Goal: Task Accomplishment & Management: Complete application form

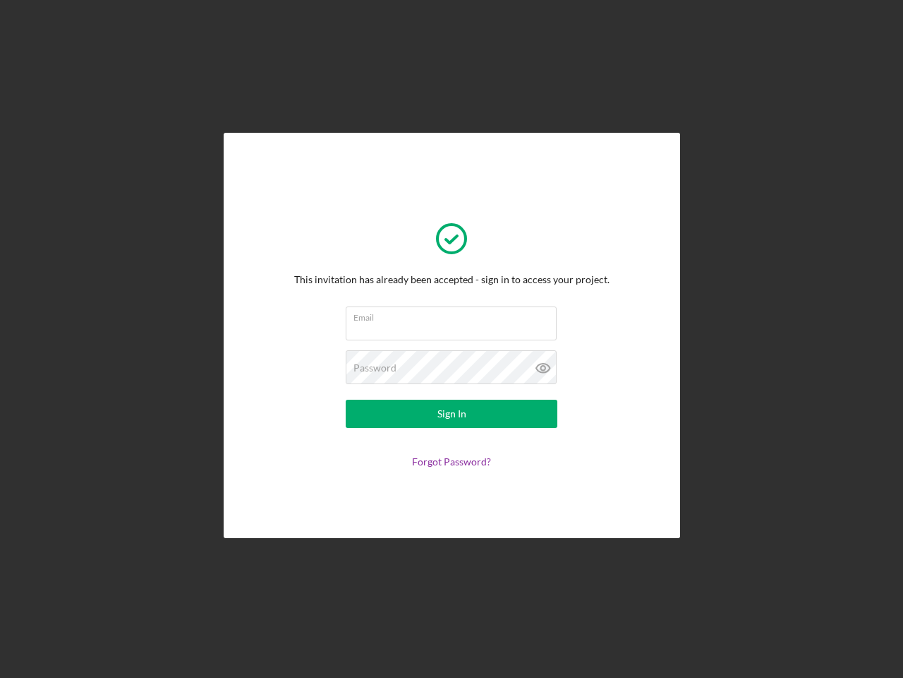
click at [452, 339] on input "Email" at bounding box center [451, 323] width 211 height 34
click at [543, 368] on icon at bounding box center [543, 367] width 35 height 35
